Goal: Information Seeking & Learning: Understand process/instructions

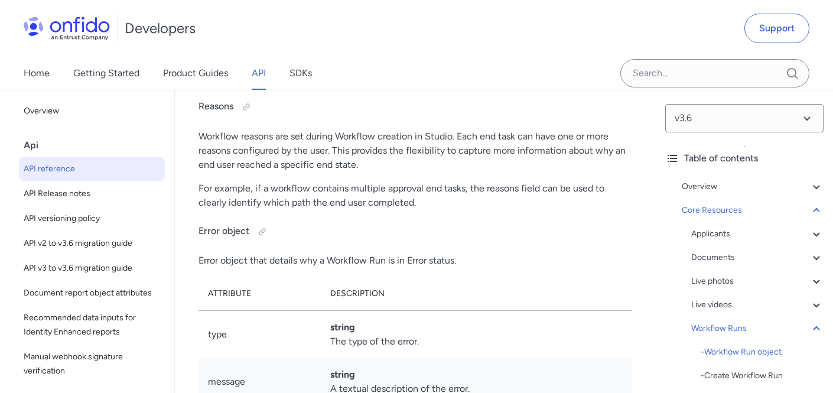
scroll to position [33224, 0]
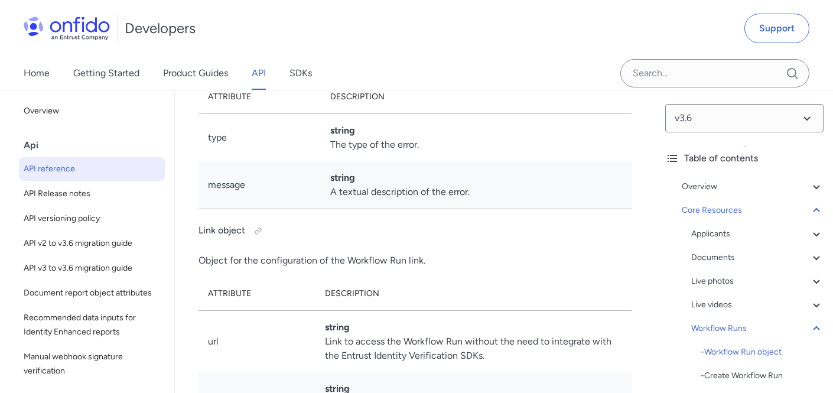
scroll to position [33393, 0]
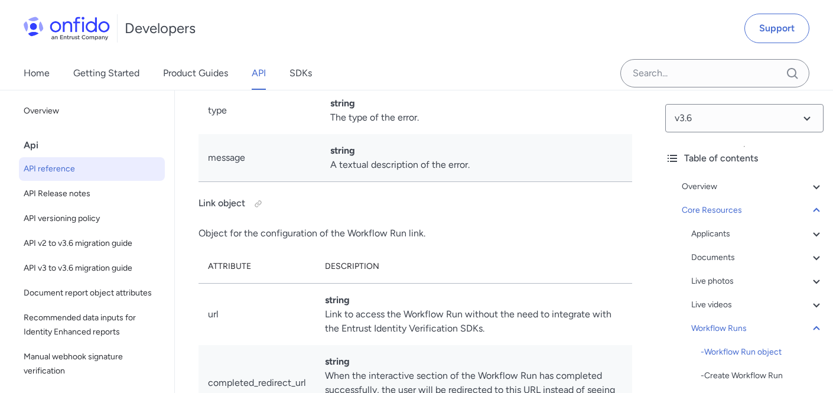
drag, startPoint x: 206, startPoint y: 231, endPoint x: 573, endPoint y: 267, distance: 368.8
copy tbody "id string (UUID) The unique identifier for the Workflow Run. applicant_id strin…"
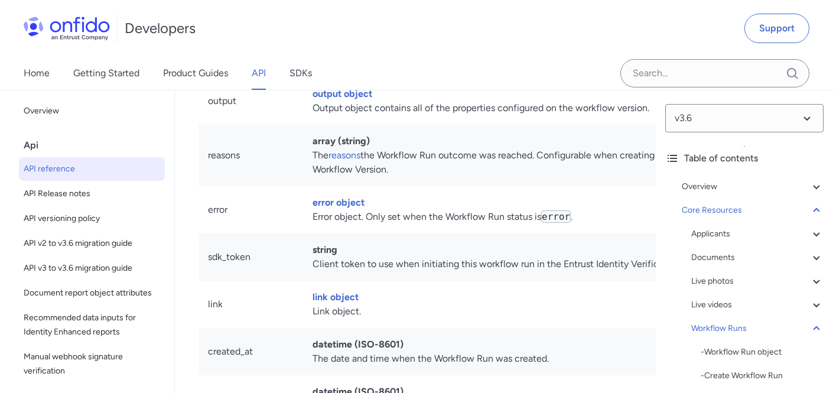
scroll to position [32700, 0]
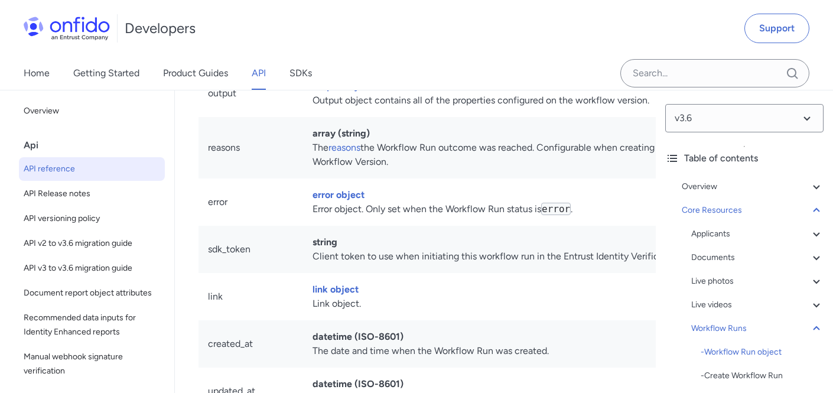
drag, startPoint x: 208, startPoint y: 133, endPoint x: 410, endPoint y: 116, distance: 202.8
copy table "Workflow Status Description awaiting_input When the Workflow is waiting for an …"
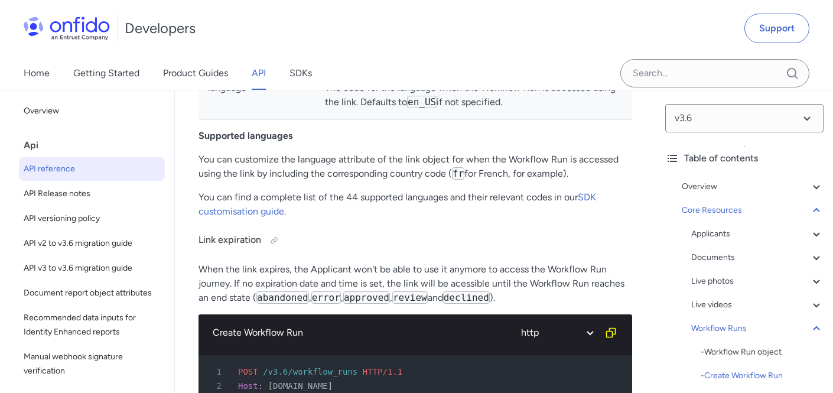
scroll to position [35548, 0]
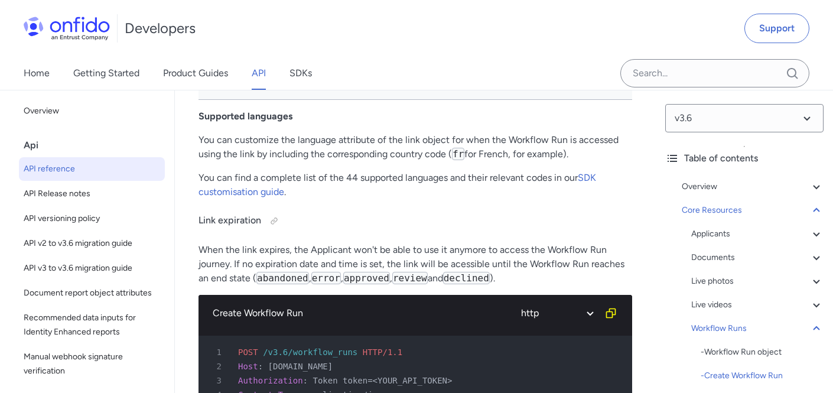
drag, startPoint x: 210, startPoint y: 145, endPoint x: 457, endPoint y: 95, distance: 252.8
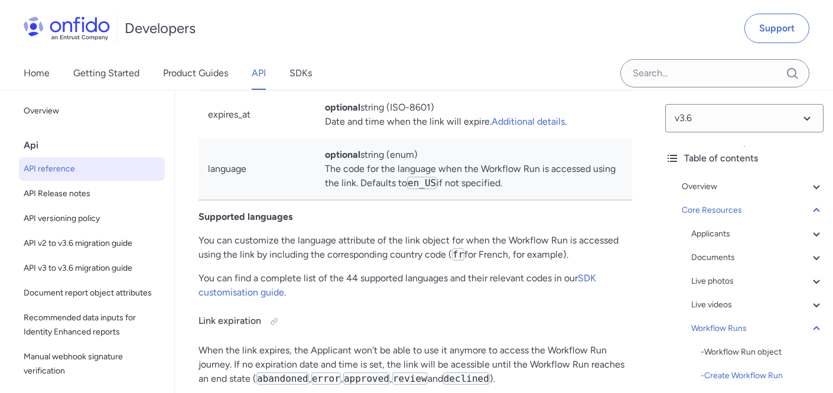
scroll to position [35421, 0]
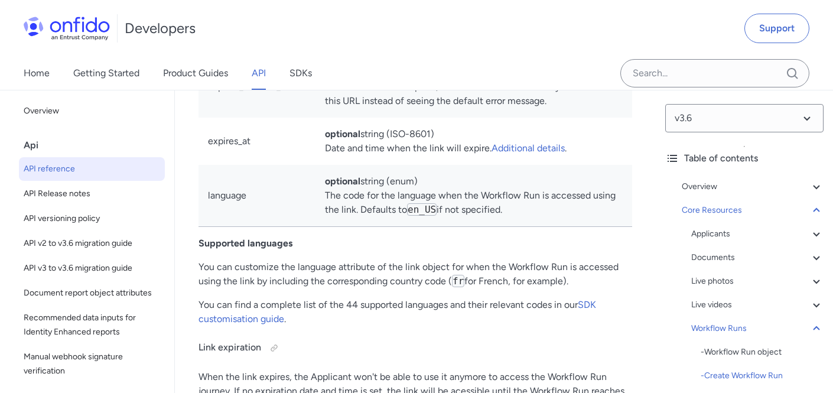
copy div "workflow_id required string (UUID) The unique identifier for the Workflow. appl…"
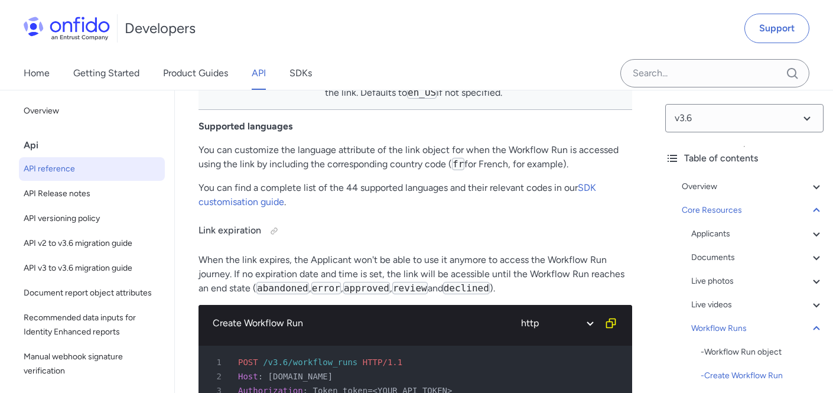
scroll to position [35551, 0]
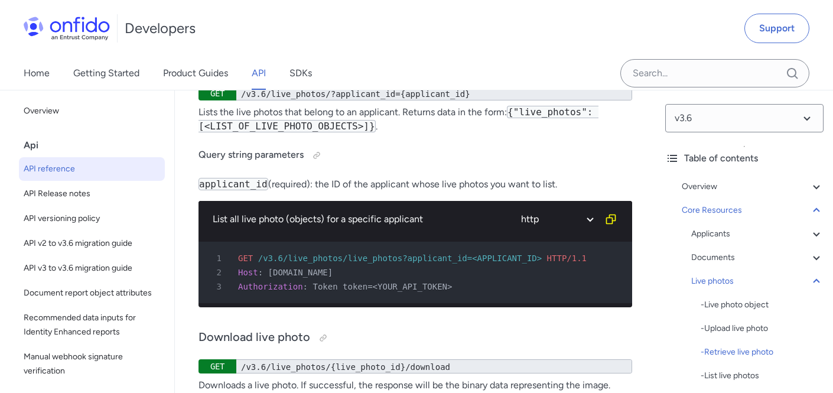
scroll to position [28195, 0]
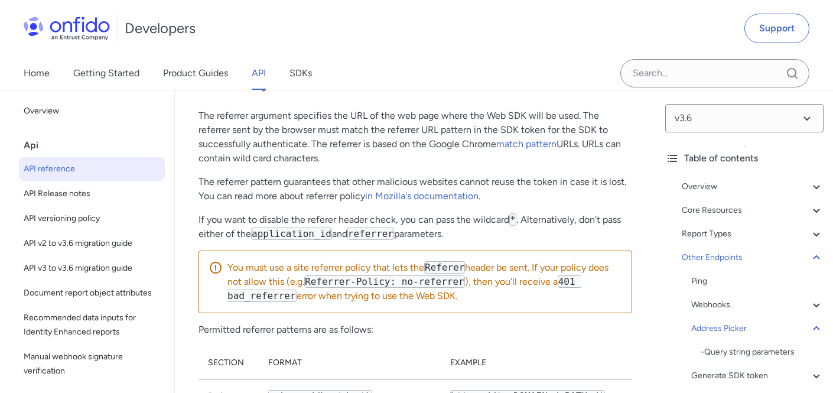
scroll to position [128018, 0]
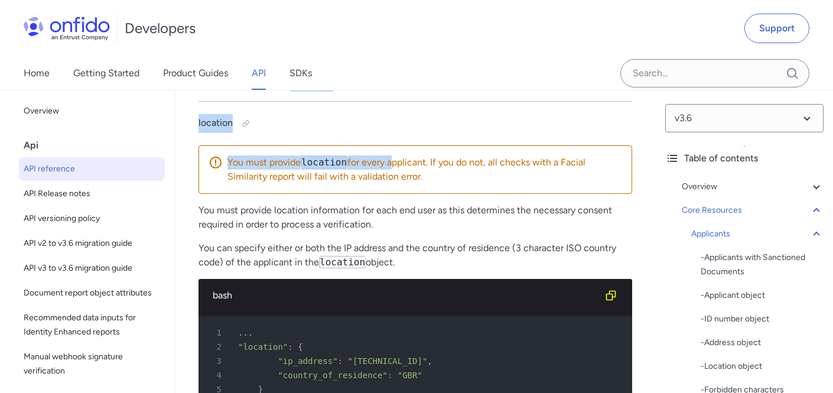
scroll to position [18311, 0]
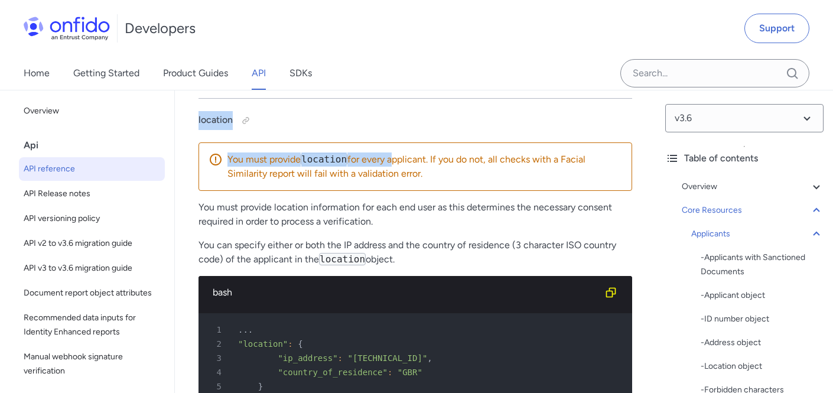
drag, startPoint x: 207, startPoint y: 201, endPoint x: 367, endPoint y: 309, distance: 192.5
copy tbody "first_name required The applicant's forename. last_name required The applicant'…"
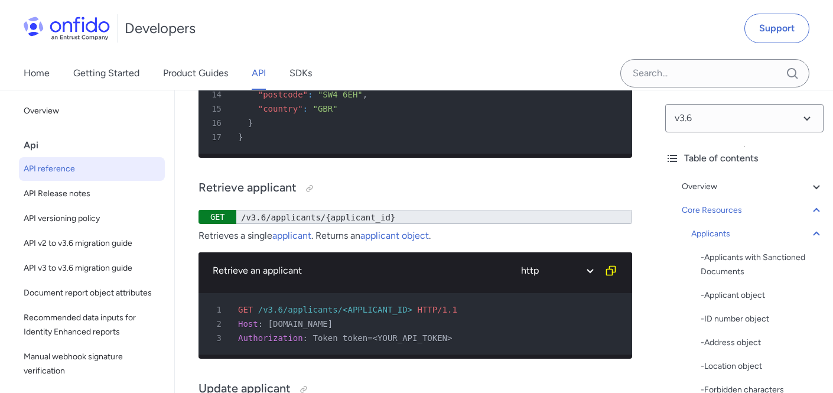
scroll to position [19755, 0]
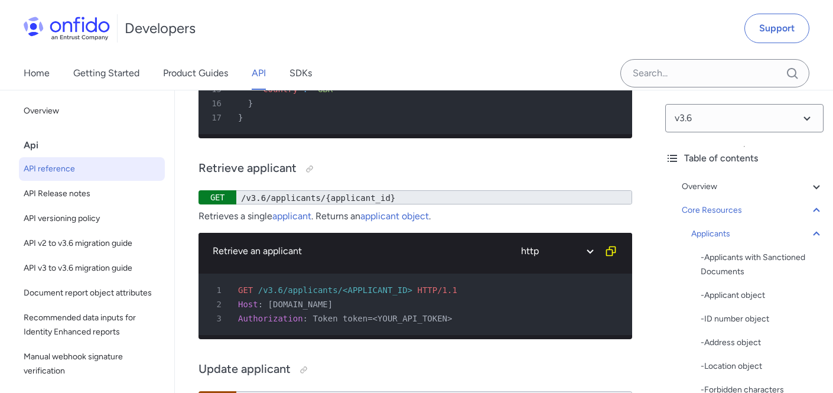
click at [573, 62] on div "Home Getting Started Product Guides API SDKs" at bounding box center [416, 73] width 833 height 33
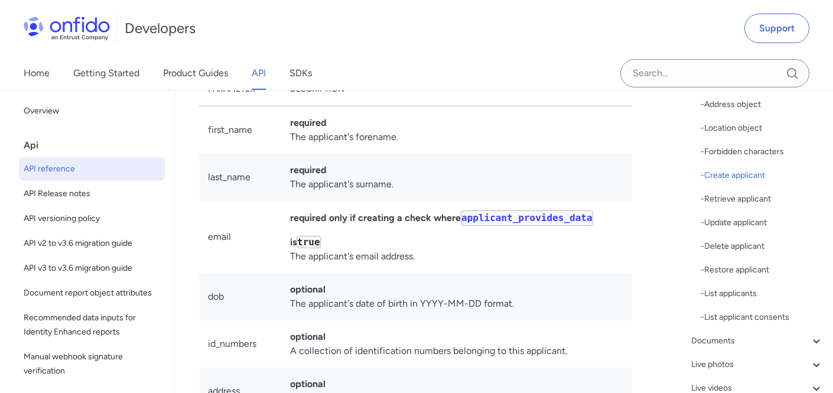
scroll to position [17782, 0]
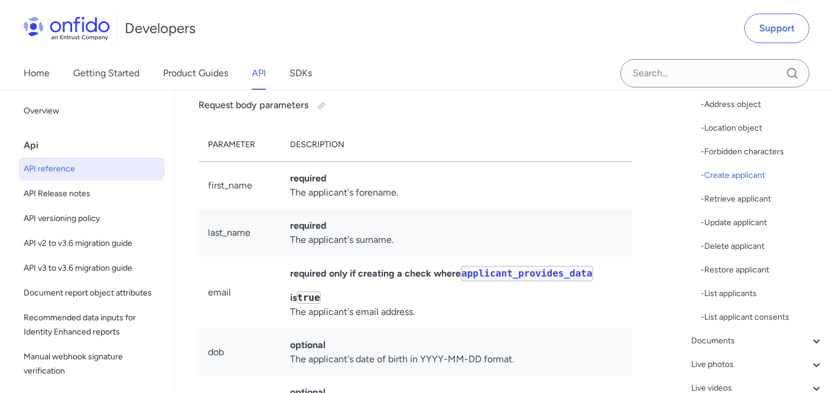
click at [381, 7] on link "applicant object" at bounding box center [390, 0] width 69 height 11
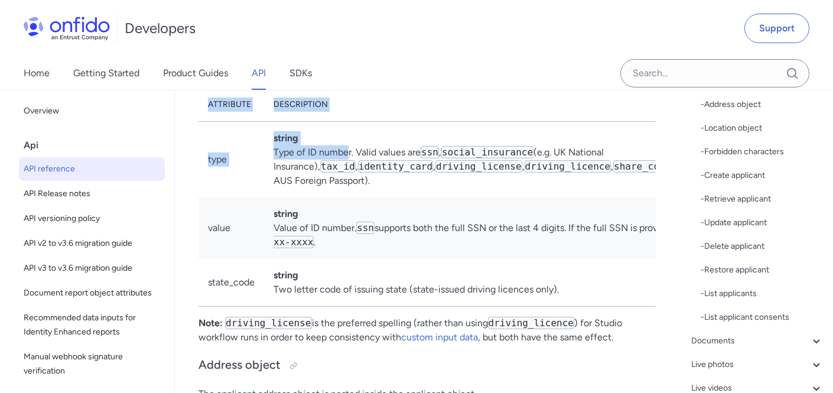
scroll to position [15458, 0]
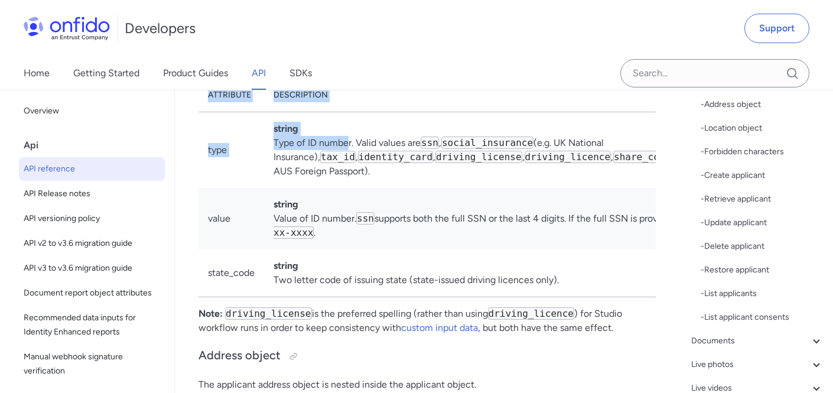
drag, startPoint x: 206, startPoint y: 169, endPoint x: 505, endPoint y: 222, distance: 303.8
copy tbody "id string The unique identifier for the applicant. created_at datetime The date…"
